Goal: Task Accomplishment & Management: Complete application form

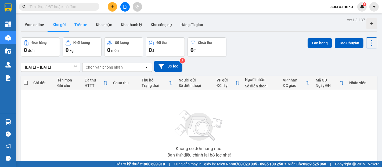
click at [78, 25] on button "Trên xe" at bounding box center [80, 24] width 21 height 13
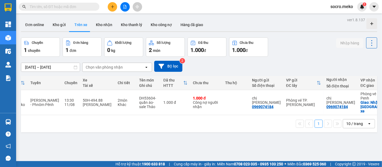
scroll to position [0, 51]
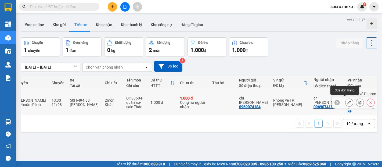
click at [347, 101] on icon at bounding box center [349, 103] width 4 height 4
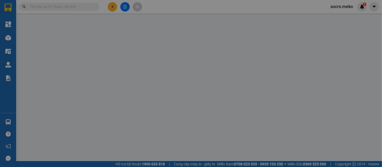
type input "0969074184"
type input "chị [PERSON_NAME]"
type input "0969074184"
type input "chị [PERSON_NAME]"
checkbox input "true"
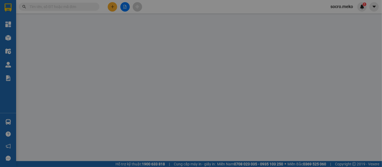
type input "Nhận tại [GEOGRAPHIC_DATA] xe"
type input "Thu tiền : 13$"
type input "1.000"
type input "0"
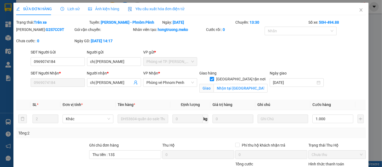
click at [106, 10] on span "Ảnh kiện hàng" at bounding box center [103, 9] width 31 height 4
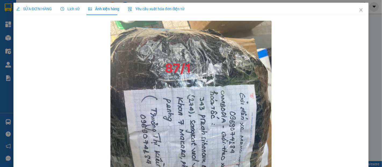
click at [38, 7] on span "SỬA ĐƠN HÀNG" at bounding box center [34, 9] width 36 height 4
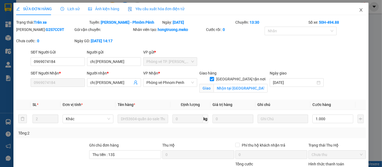
click at [359, 12] on span "Close" at bounding box center [361, 10] width 15 height 15
